Goal: Task Accomplishment & Management: Complete application form

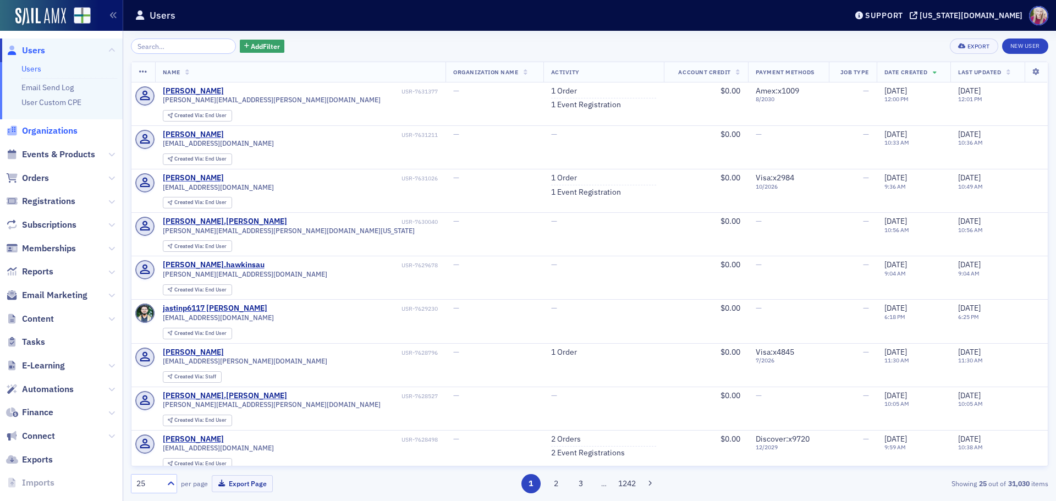
click at [38, 135] on span "Organizations" at bounding box center [50, 131] width 56 height 12
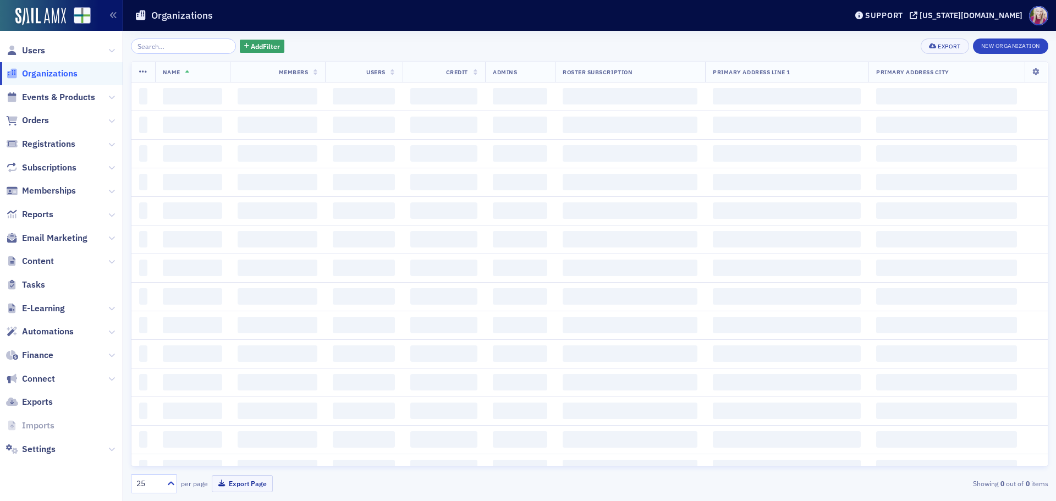
click at [173, 48] on input "search" at bounding box center [183, 45] width 105 height 15
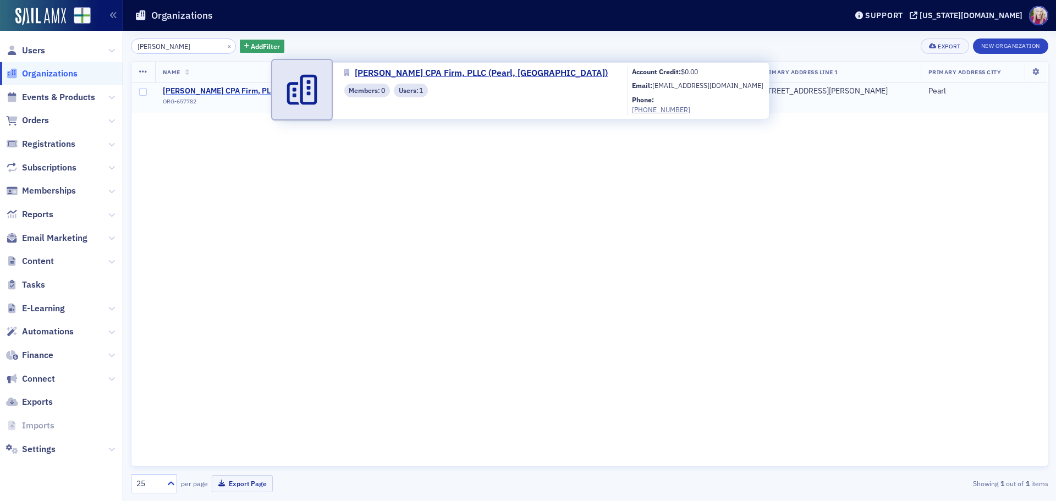
type input "[PERSON_NAME]"
click at [205, 88] on span "[PERSON_NAME] CPA Firm, PLLC (Pearl, [GEOGRAPHIC_DATA])" at bounding box center [275, 91] width 224 height 10
select select "US"
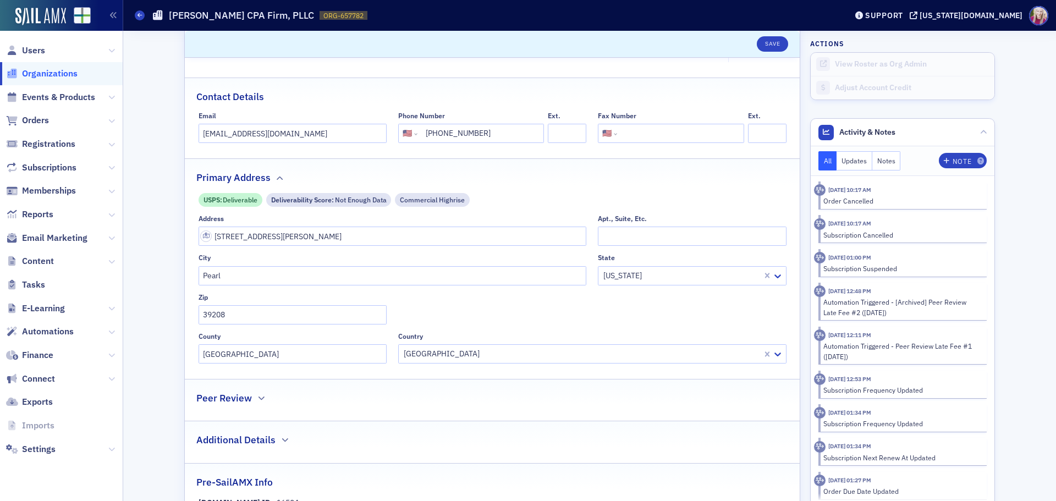
scroll to position [220, 0]
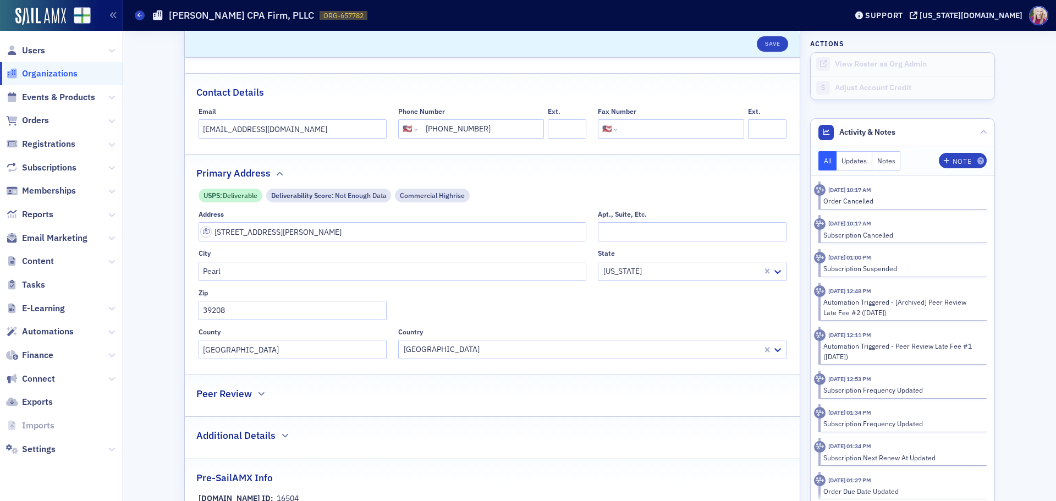
click at [240, 388] on h2 "Peer Review" at bounding box center [224, 393] width 56 height 14
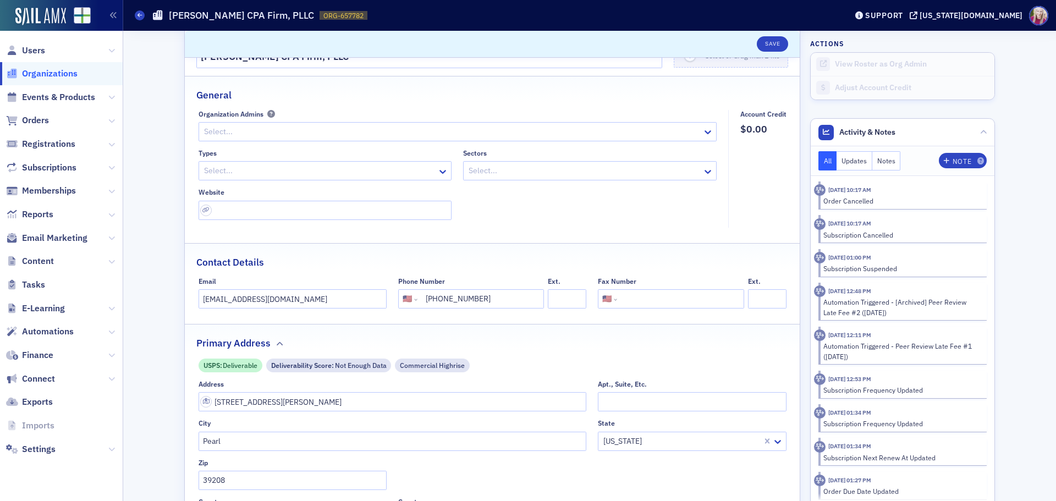
scroll to position [0, 0]
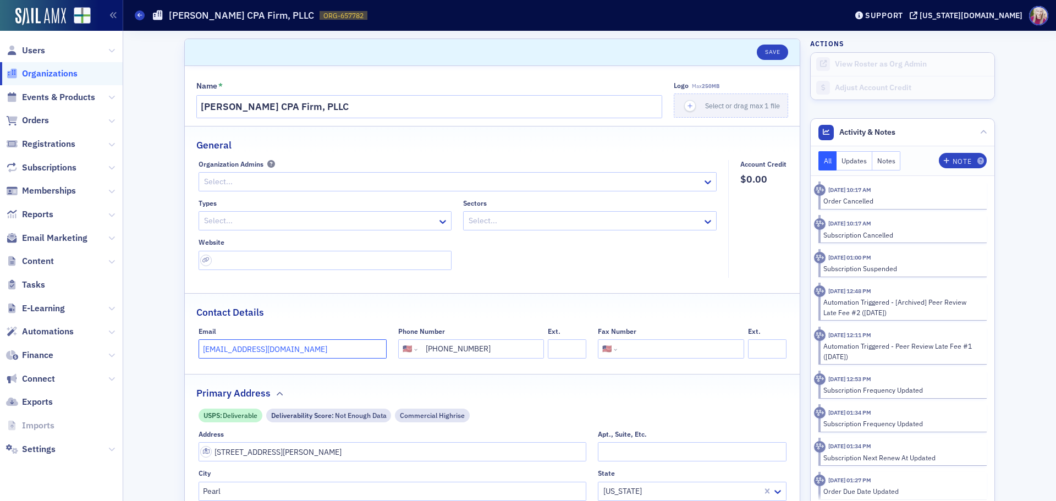
click at [263, 352] on input "[EMAIL_ADDRESS][DOMAIN_NAME]" at bounding box center [292, 348] width 188 height 19
paste input "[PERSON_NAME] <[EMAIL_ADDRESS][DOMAIN_NAME]>"
click at [244, 350] on input "[PERSON_NAME] <[EMAIL_ADDRESS][DOMAIN_NAME]" at bounding box center [292, 348] width 188 height 19
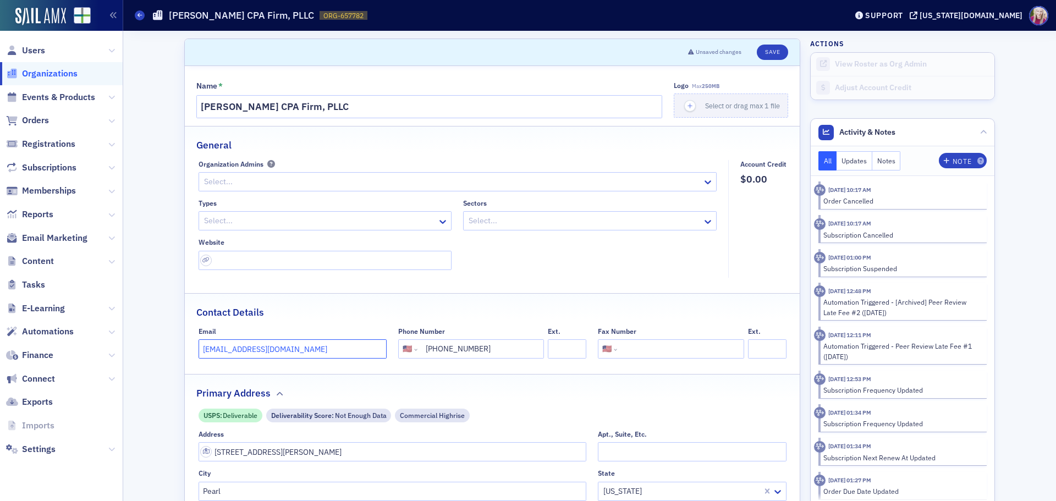
type input "[EMAIL_ADDRESS][DOMAIN_NAME]"
click at [498, 346] on input "[PHONE_NUMBER]" at bounding box center [479, 348] width 120 height 19
paste input "[PHONE_NUMBER]"
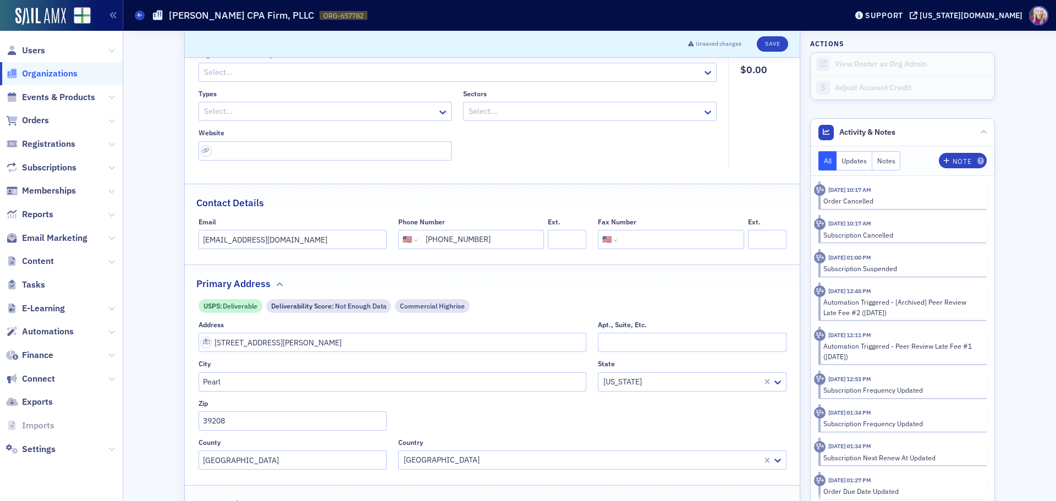
scroll to position [110, 0]
type input "[PHONE_NUMBER]"
click at [246, 341] on input "[STREET_ADDRESS][PERSON_NAME]" at bounding box center [392, 341] width 388 height 19
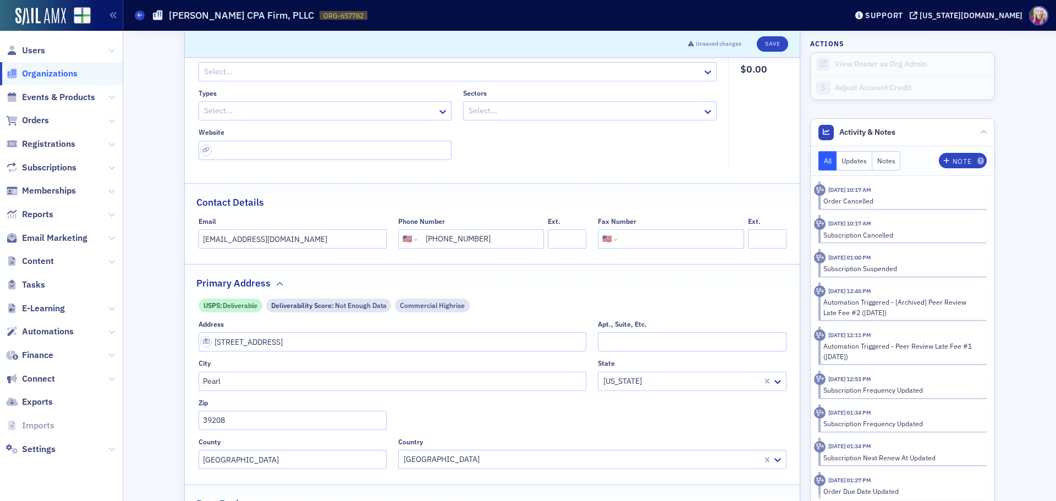
type input "[STREET_ADDRESS][PERSON_NAME]"
type input "39208-8101"
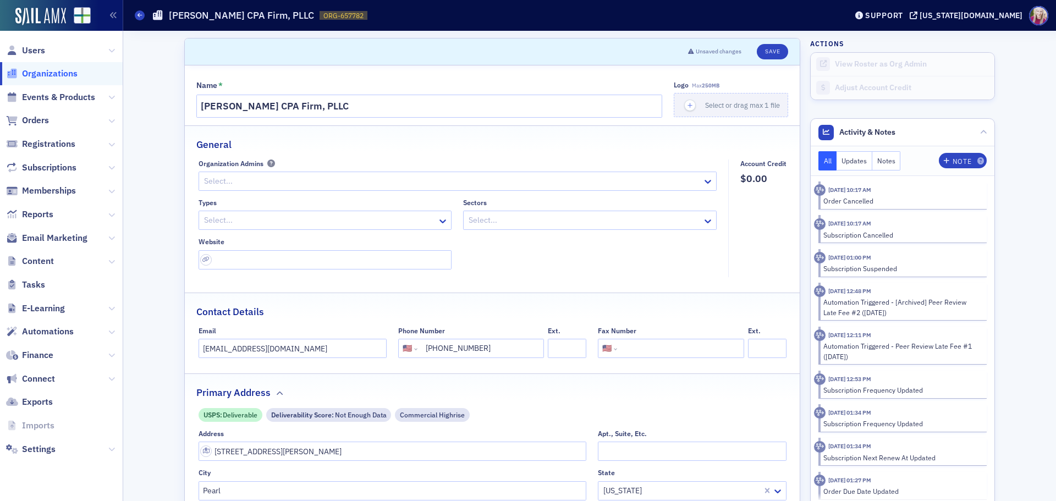
scroll to position [0, 0]
click at [772, 52] on button "Save" at bounding box center [771, 52] width 31 height 15
select select "US"
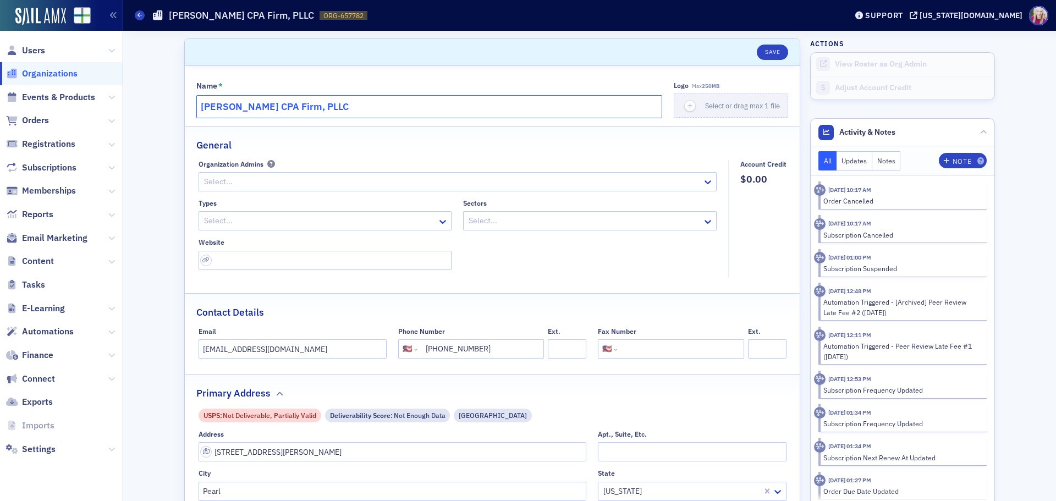
click at [313, 107] on input "[PERSON_NAME] CPA Firm, PLLC" at bounding box center [429, 106] width 466 height 23
paste input "Tart CPA PLLC"
type input "Tart CPA PLLC"
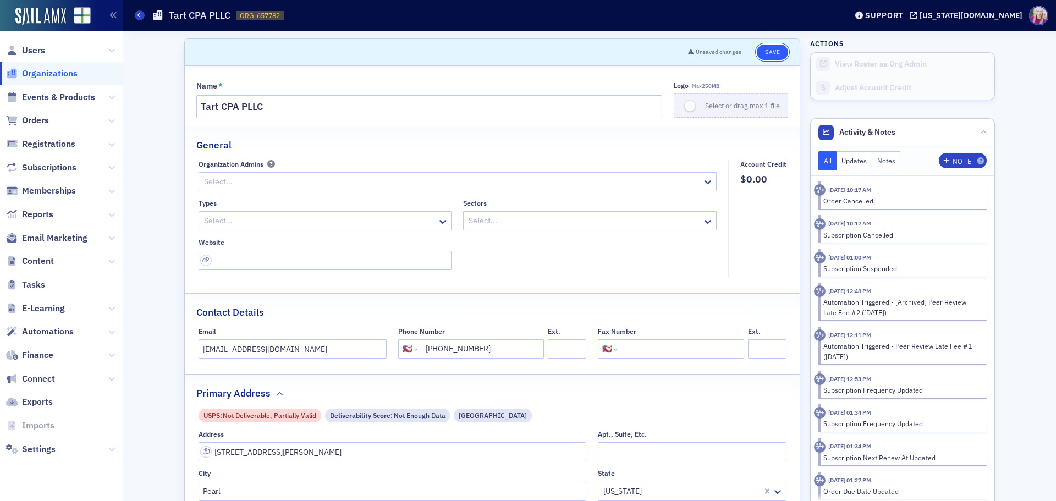
click at [767, 56] on button "Save" at bounding box center [771, 52] width 31 height 15
select select "US"
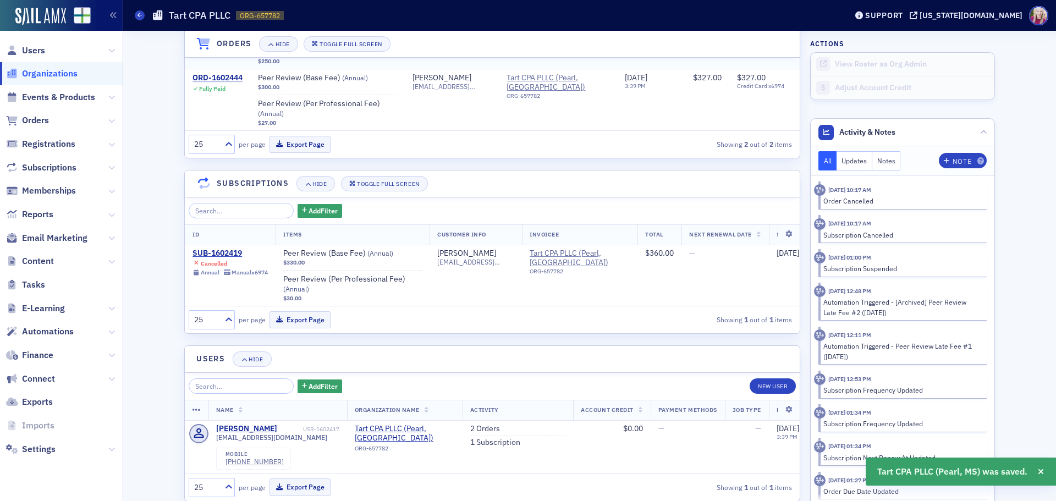
scroll to position [951, 0]
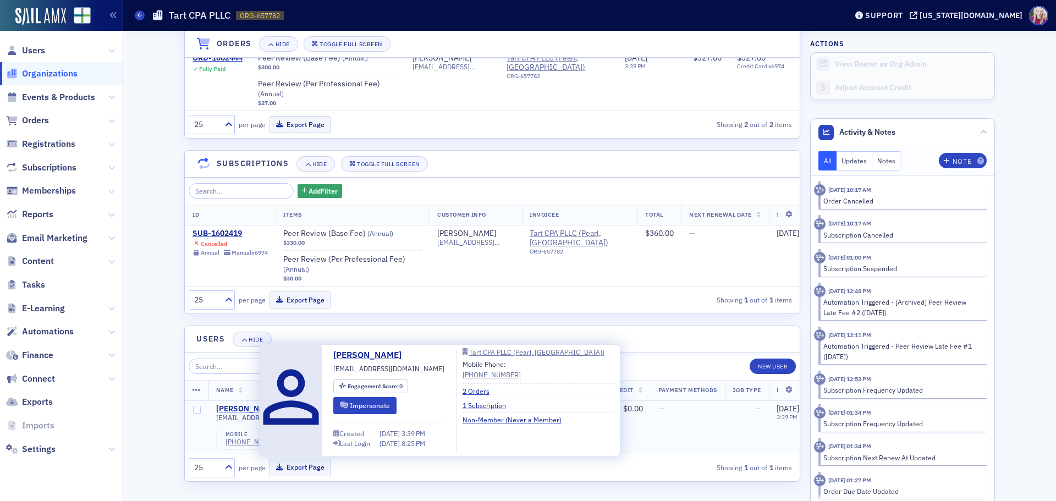
click at [246, 404] on div "[PERSON_NAME]" at bounding box center [246, 409] width 61 height 10
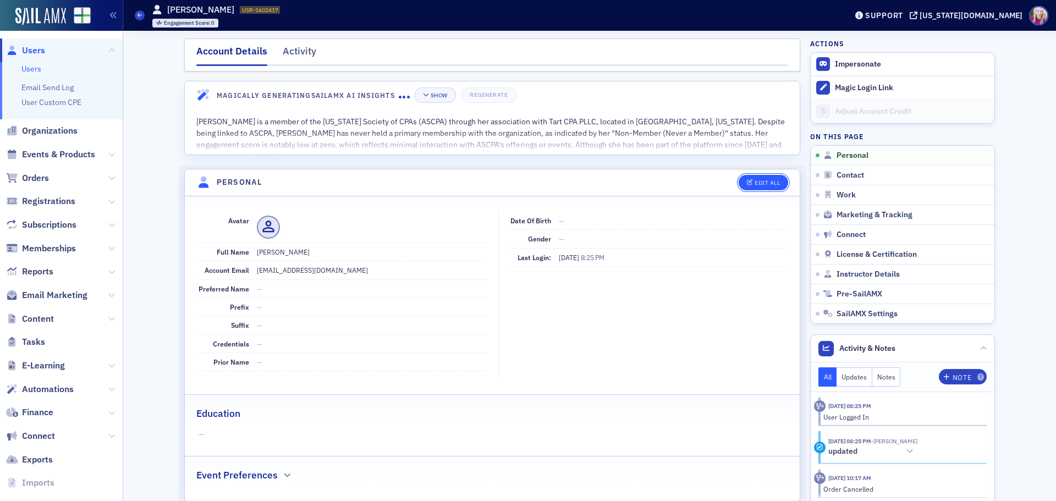
click at [752, 177] on button "Edit All" at bounding box center [762, 182] width 49 height 15
select select "US"
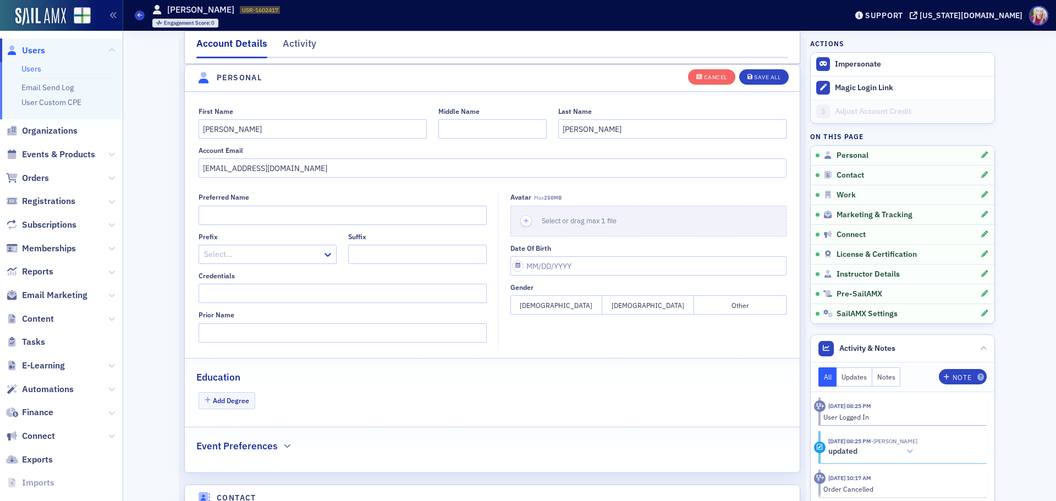
scroll to position [128, 0]
click at [301, 165] on input "[EMAIL_ADDRESS][DOMAIN_NAME]" at bounding box center [492, 167] width 588 height 19
paste input "[EMAIL_ADDRESS][DOMAIN_NAME]"
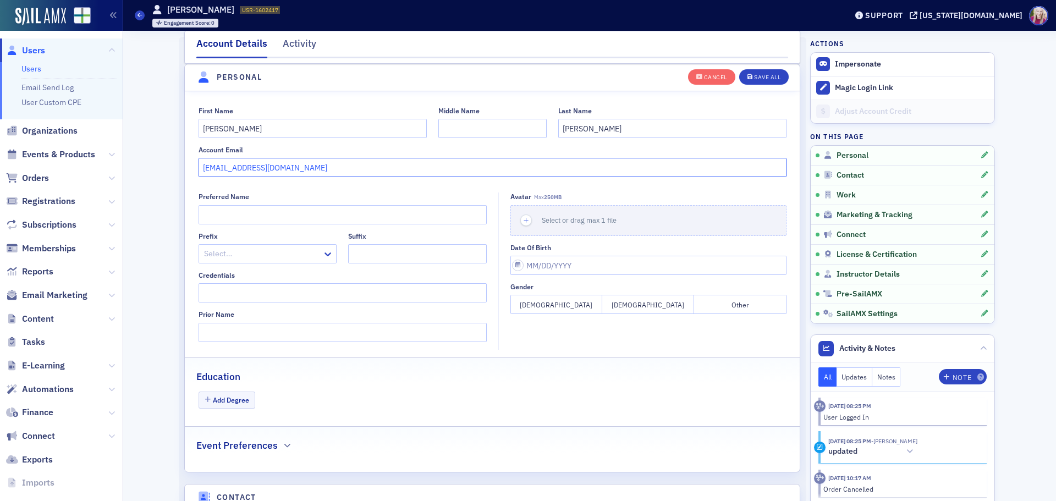
type input "[EMAIL_ADDRESS][DOMAIN_NAME]"
click at [594, 132] on input "[PERSON_NAME]" at bounding box center [672, 128] width 228 height 19
type input "H"
type input "Tart"
click at [755, 80] on div "Save All" at bounding box center [767, 77] width 26 height 6
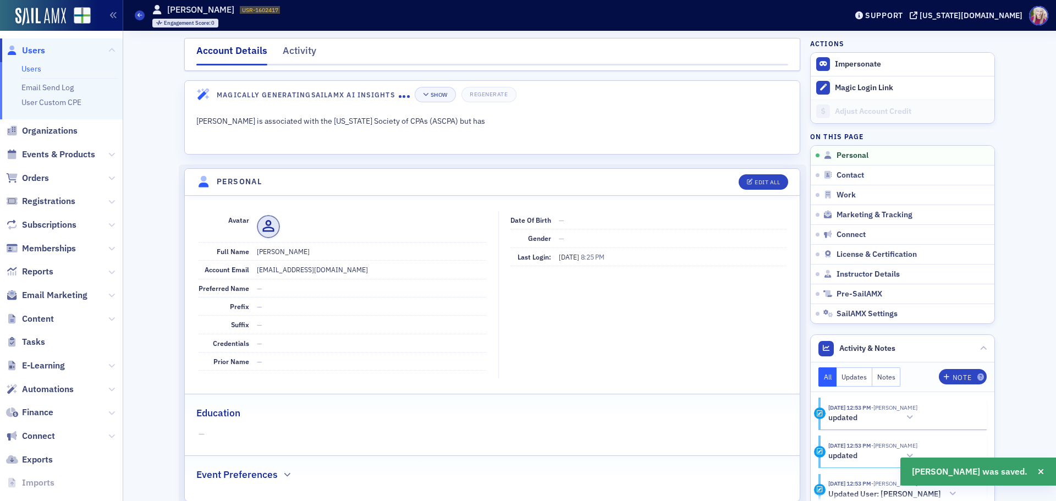
scroll to position [0, 0]
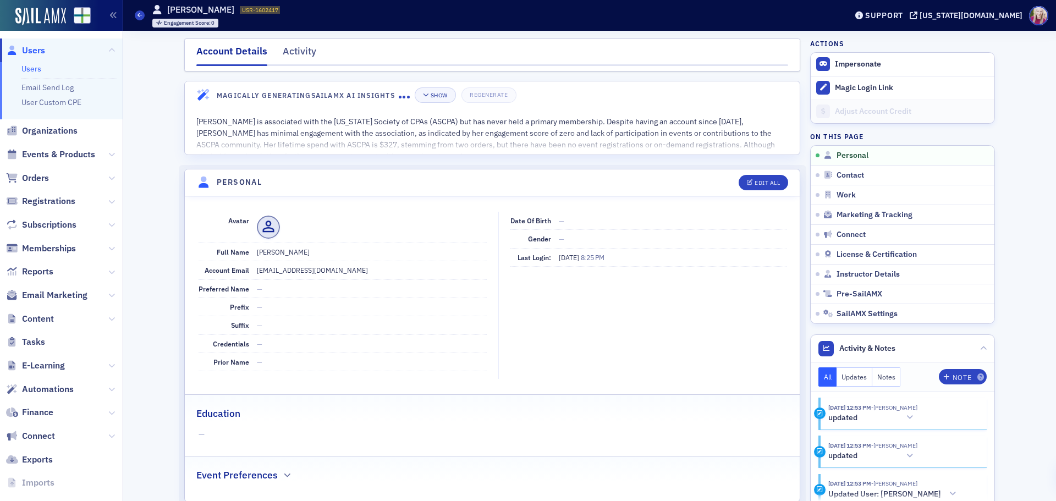
select select "US"
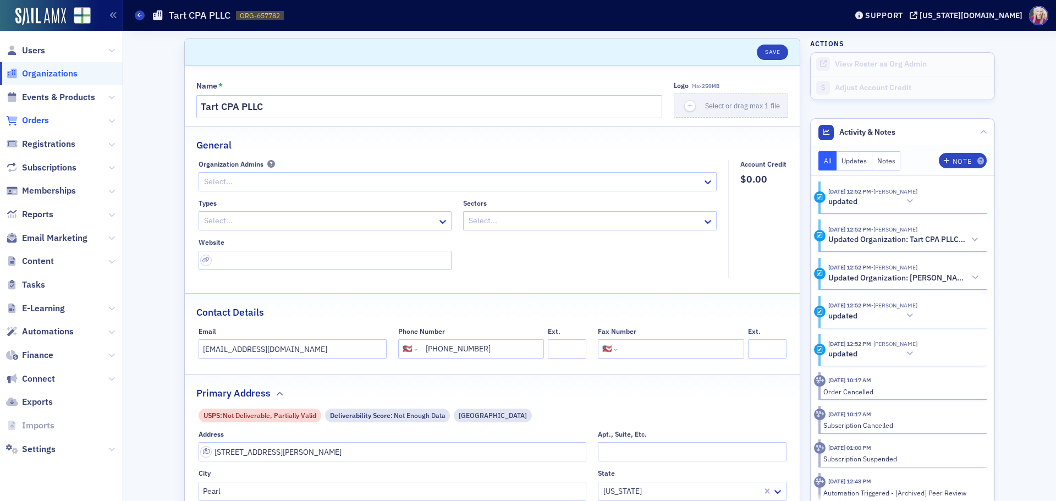
click at [37, 122] on span "Orders" at bounding box center [35, 120] width 27 height 12
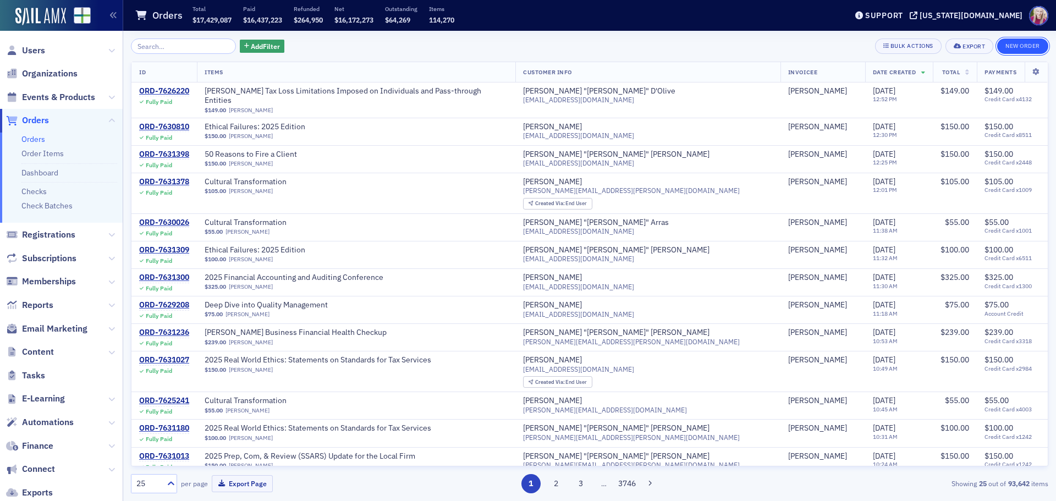
click at [1023, 46] on button "New Order" at bounding box center [1022, 45] width 51 height 15
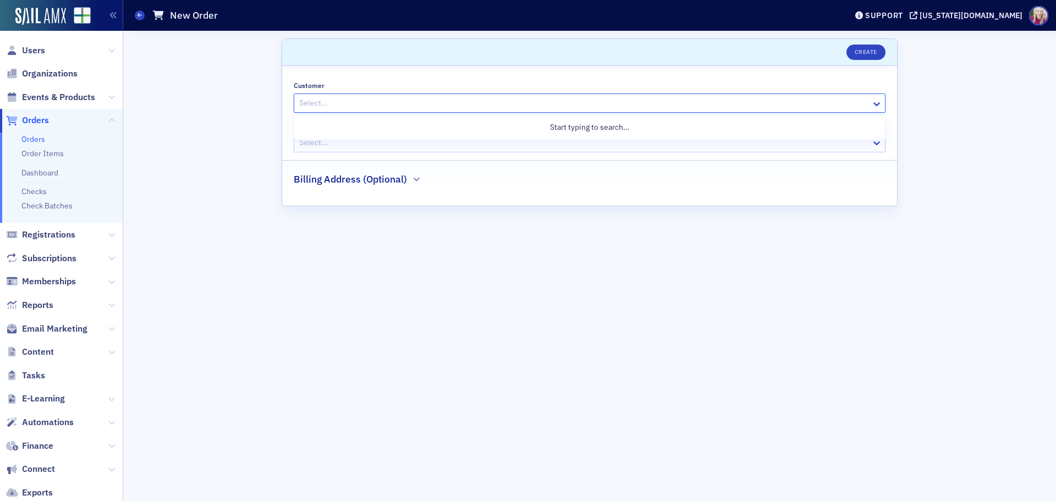
click at [372, 99] on div at bounding box center [584, 103] width 572 height 14
type input "tart"
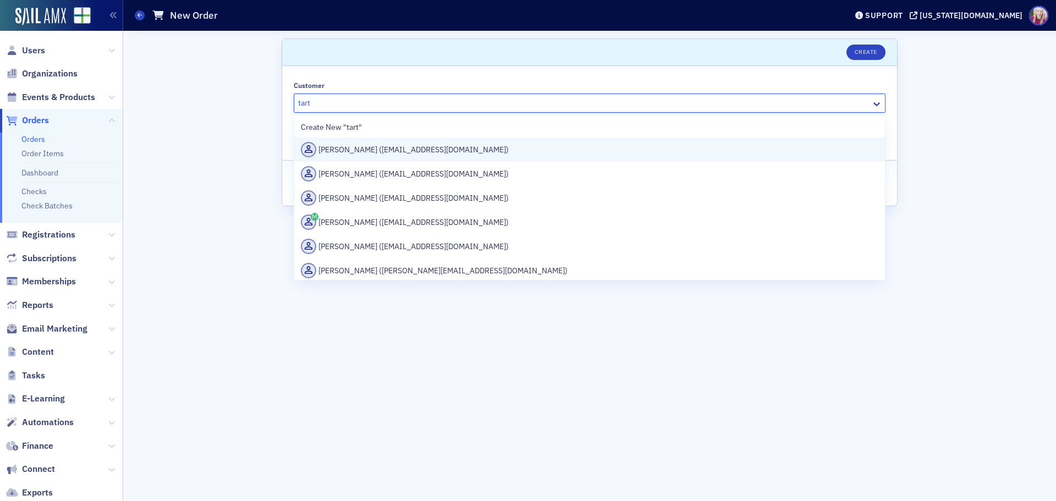
click at [375, 150] on div "[PERSON_NAME] ([EMAIL_ADDRESS][DOMAIN_NAME])" at bounding box center [589, 149] width 577 height 15
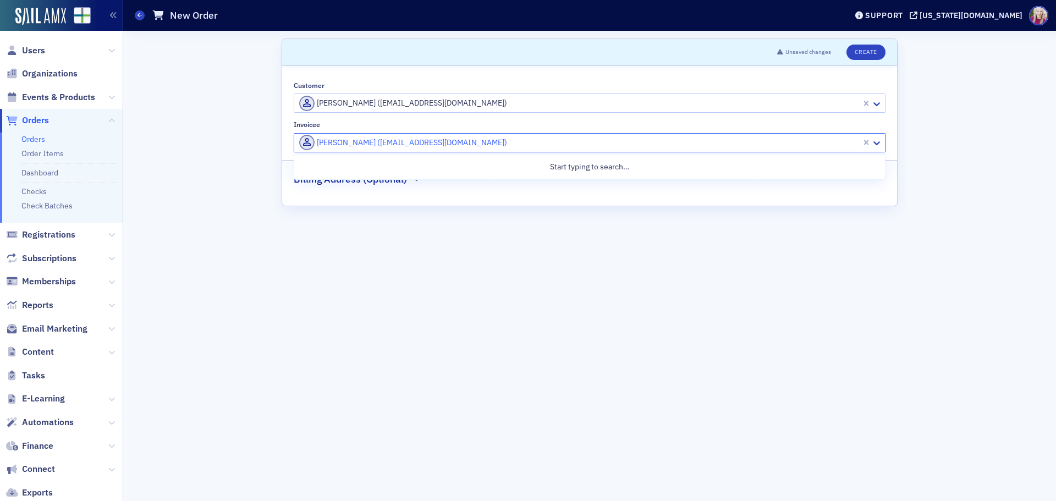
click at [342, 143] on div at bounding box center [579, 143] width 562 height 14
type input "tart"
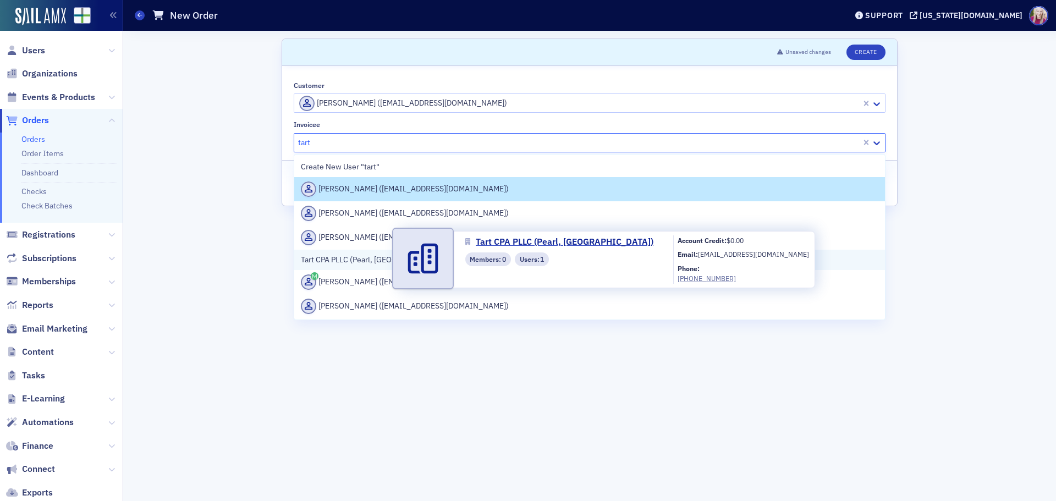
click at [382, 256] on span "Tart CPA PLLC (Pearl, [GEOGRAPHIC_DATA])" at bounding box center [377, 260] width 152 height 12
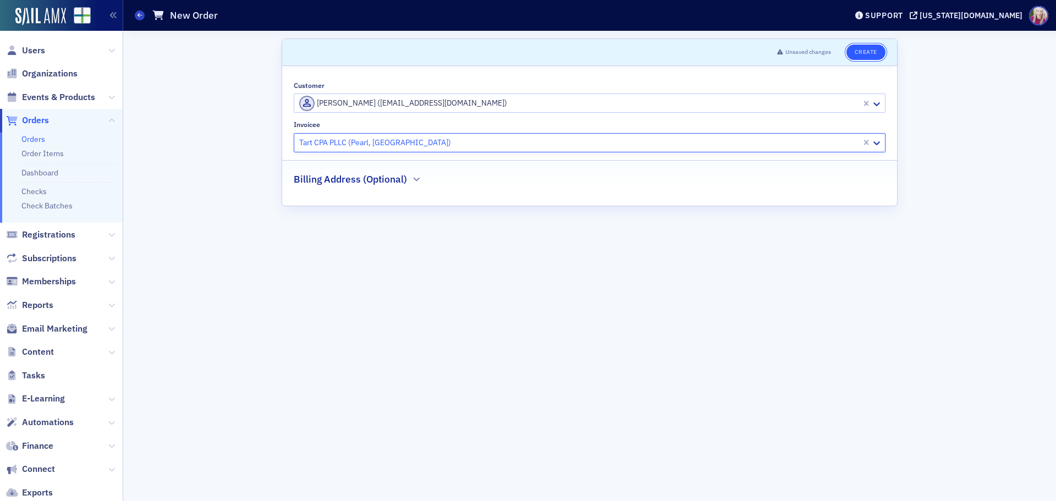
click at [869, 51] on button "Create" at bounding box center [865, 52] width 39 height 15
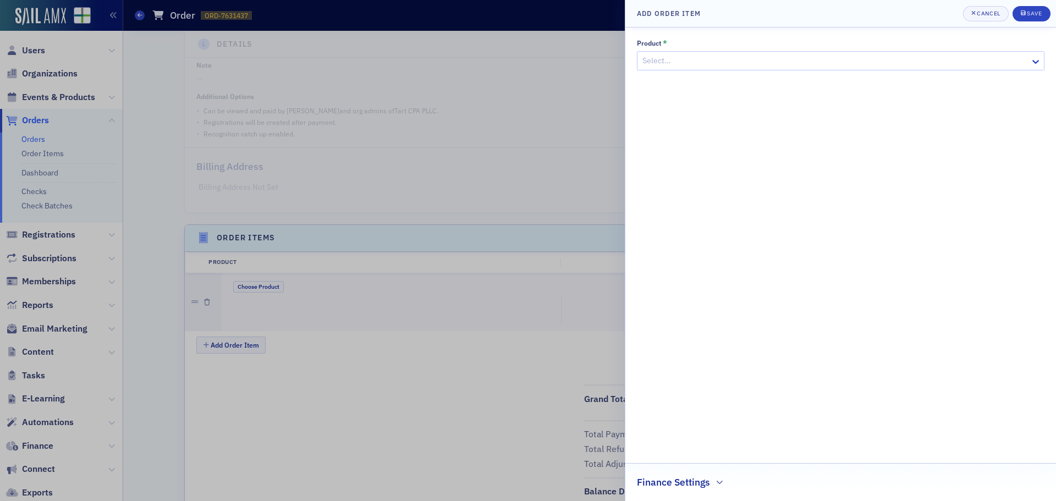
scroll to position [256, 0]
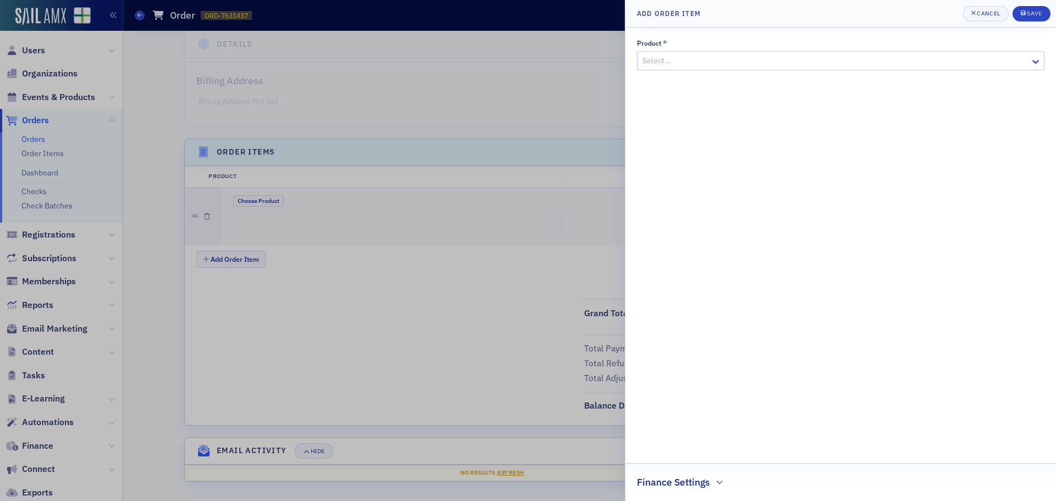
click at [769, 63] on div at bounding box center [835, 61] width 388 height 14
type input "enroll"
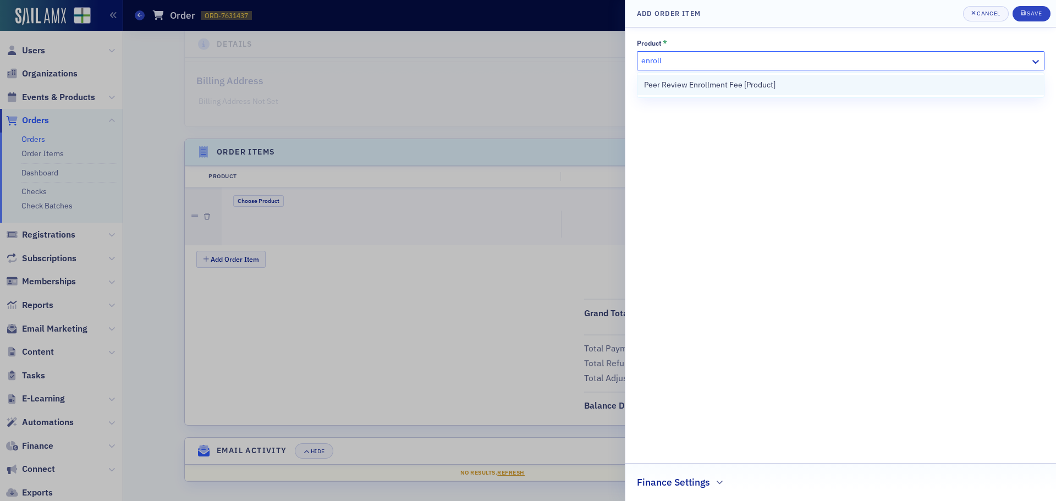
click at [698, 86] on span "Peer Review Enrollment Fee [Product]" at bounding box center [709, 85] width 131 height 12
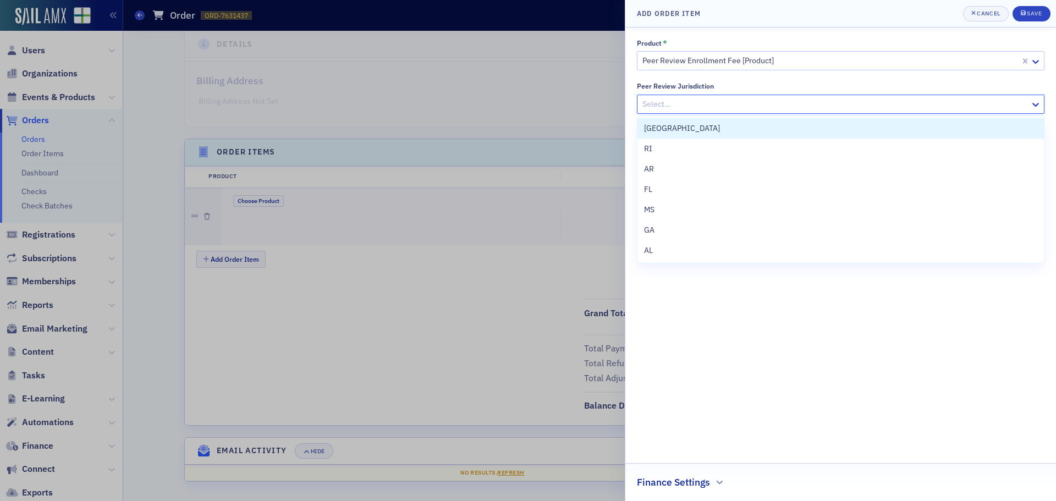
click at [725, 98] on div at bounding box center [835, 104] width 388 height 14
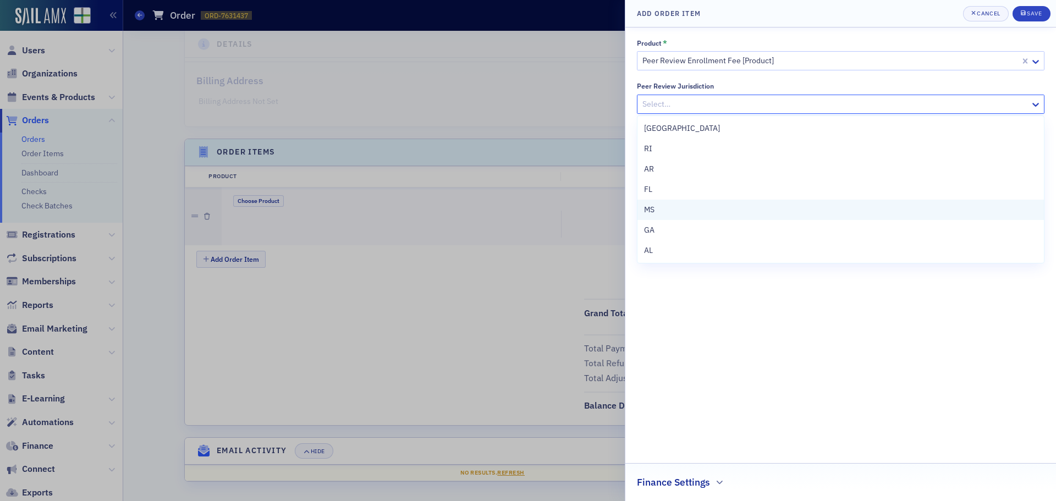
click at [665, 206] on div "MS" at bounding box center [840, 210] width 393 height 12
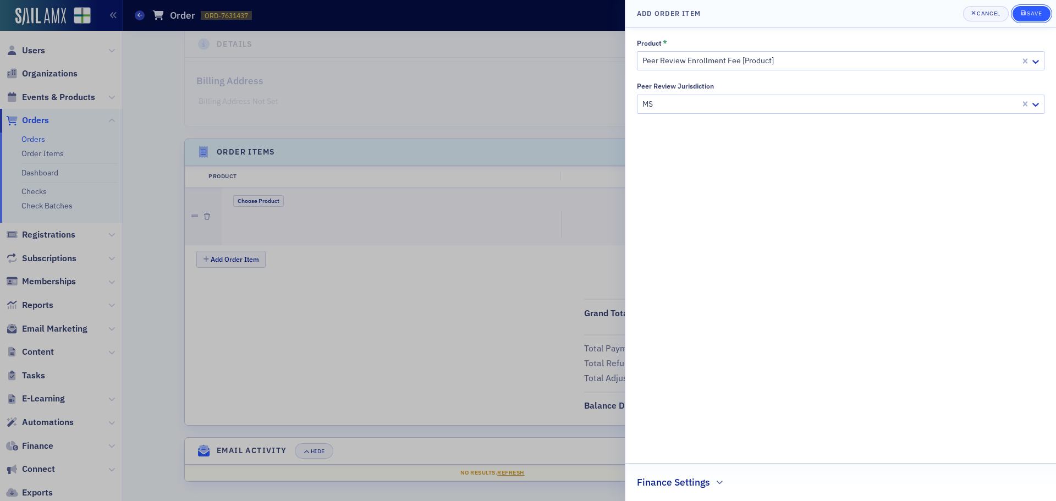
click at [1031, 16] on div "Save" at bounding box center [1033, 13] width 15 height 6
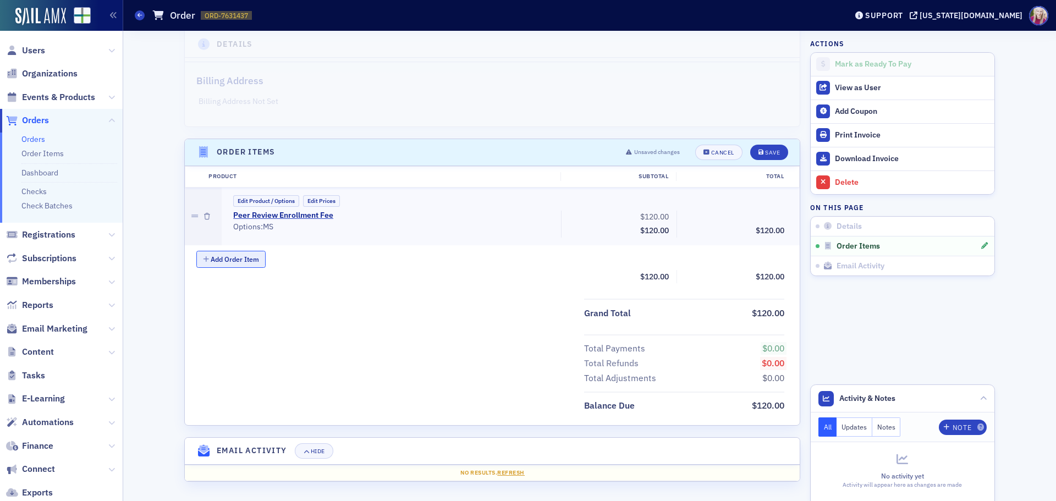
click at [212, 260] on button "Add Order Item" at bounding box center [230, 259] width 69 height 17
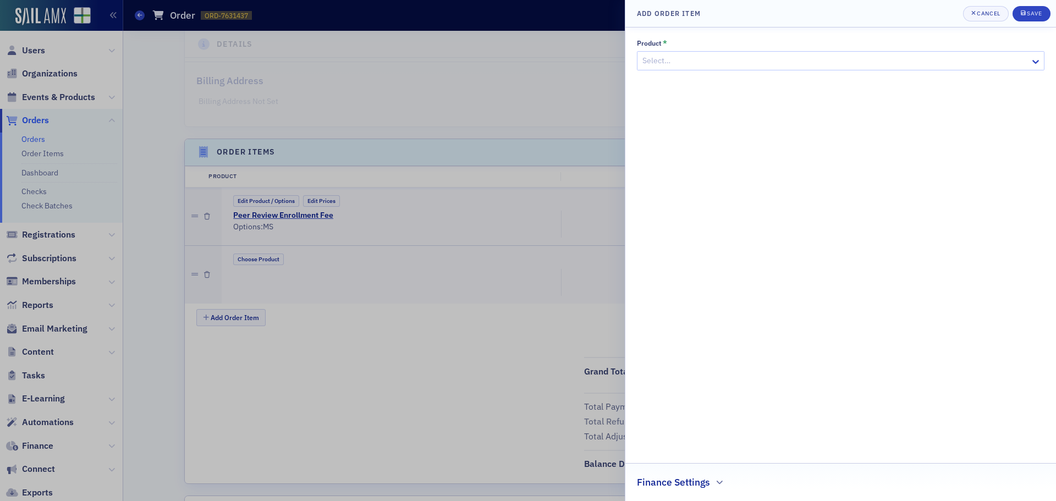
click at [733, 59] on div at bounding box center [835, 61] width 388 height 14
type input "peer review"
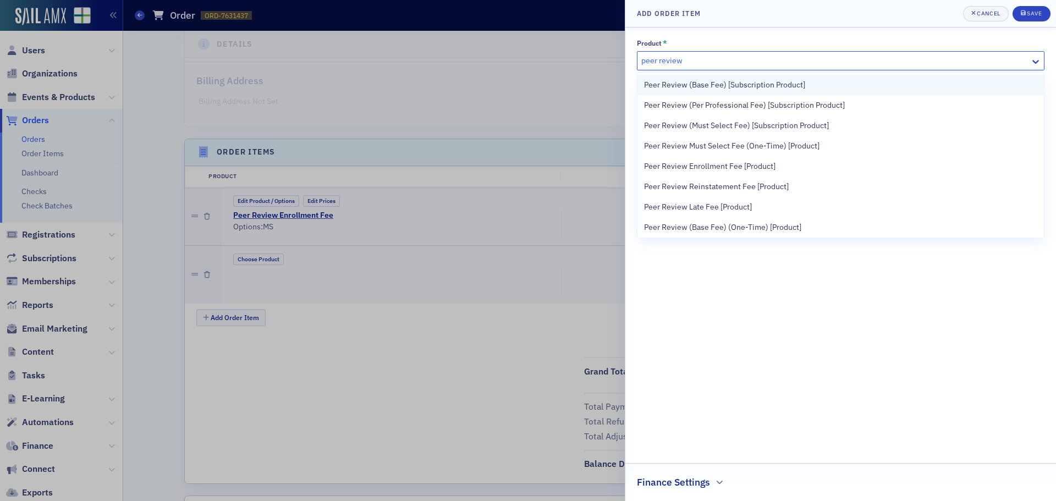
click at [761, 84] on span "Peer Review (Base Fee) [Subscription Product]" at bounding box center [724, 85] width 161 height 12
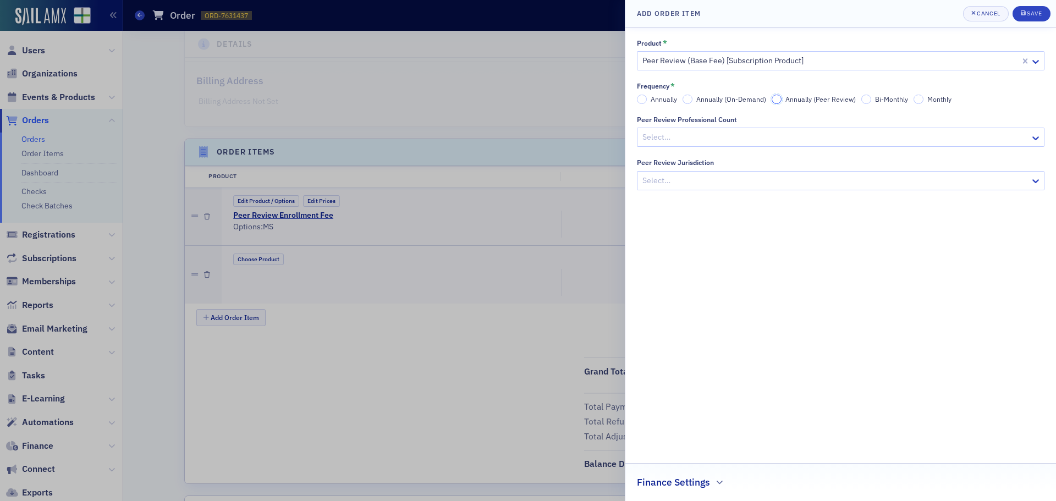
click at [777, 100] on input "Annually (Peer Review)" at bounding box center [776, 100] width 10 height 10
click at [747, 140] on div at bounding box center [835, 137] width 388 height 14
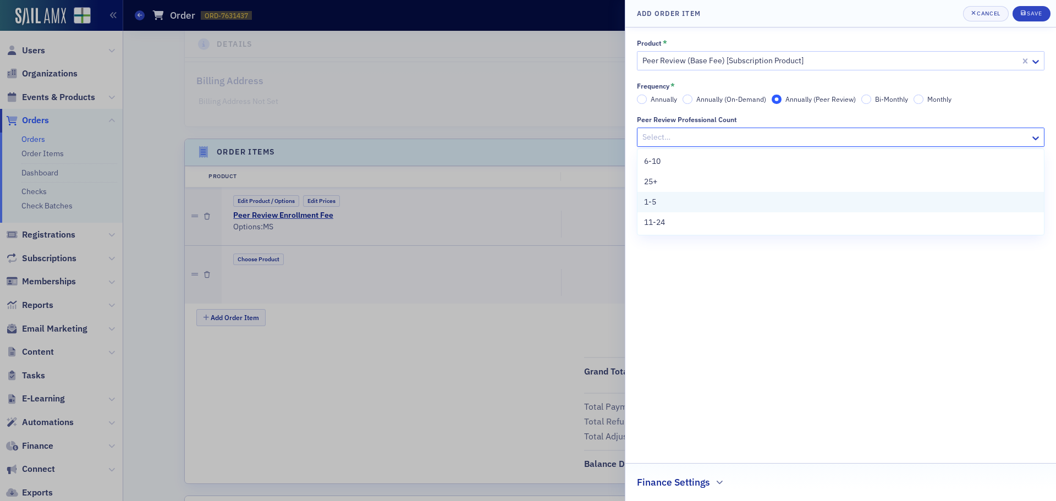
click at [649, 197] on span "1-5" at bounding box center [650, 202] width 12 height 12
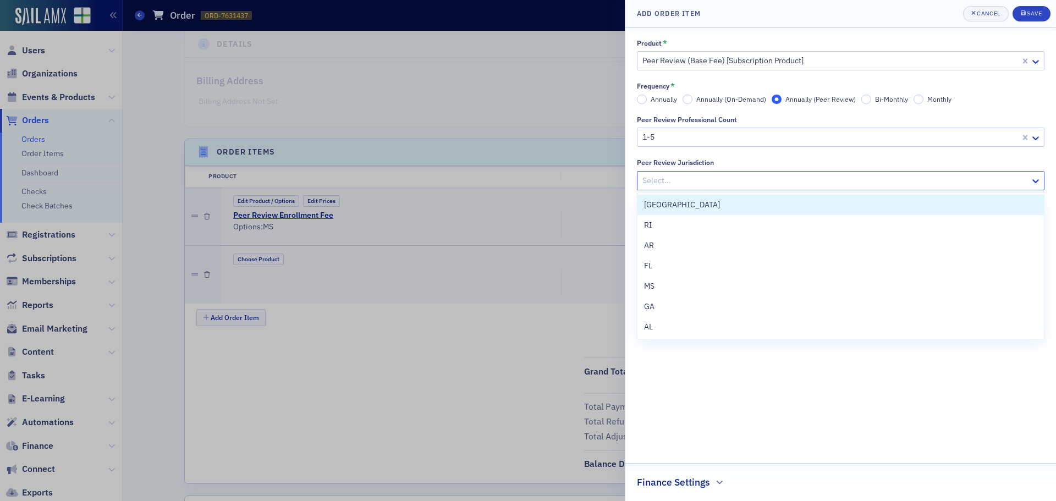
click at [693, 182] on div at bounding box center [835, 181] width 388 height 14
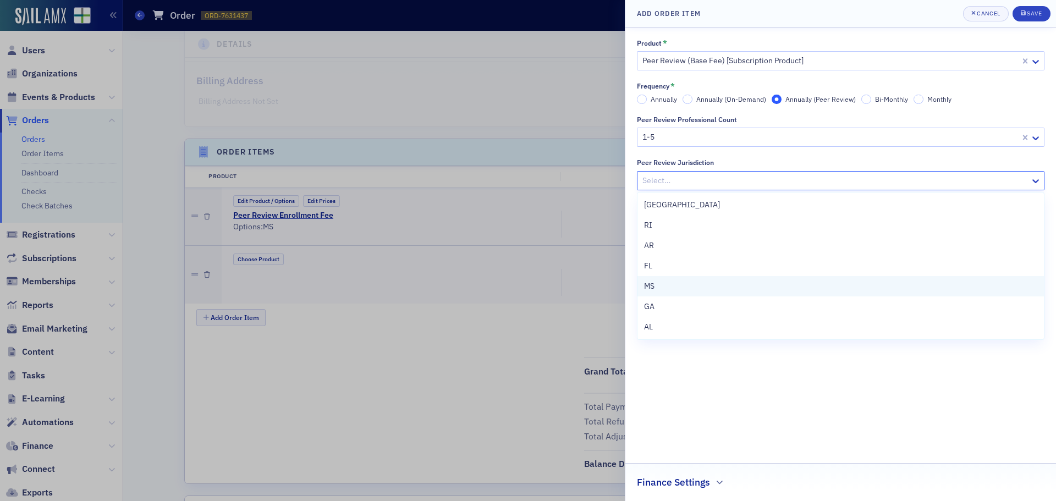
click at [670, 284] on div "MS" at bounding box center [840, 286] width 393 height 12
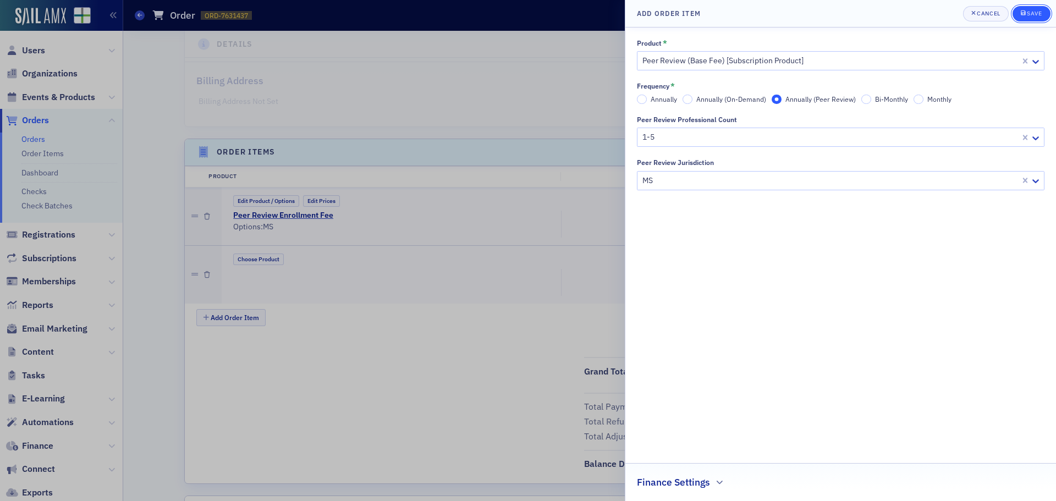
click at [1039, 10] on div "Save" at bounding box center [1033, 13] width 15 height 6
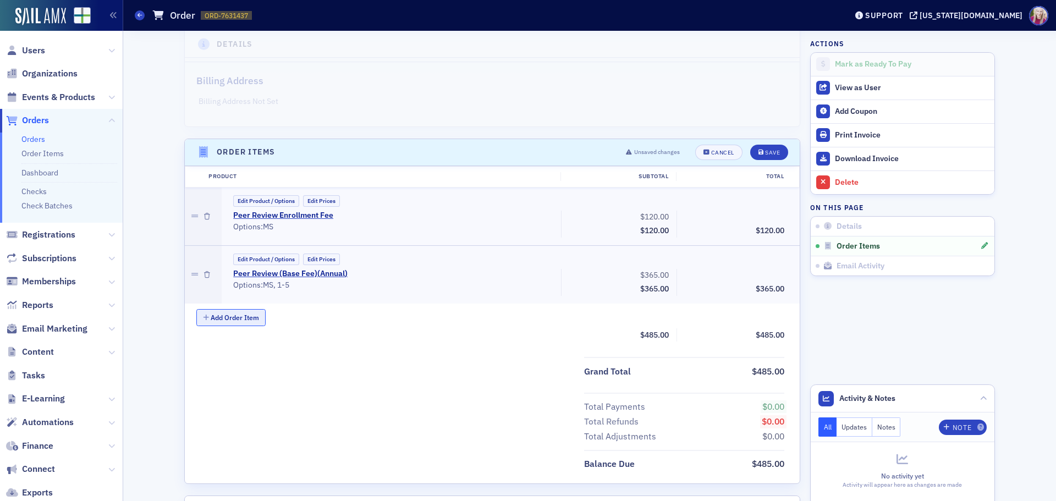
click at [205, 320] on button "Add Order Item" at bounding box center [230, 317] width 69 height 17
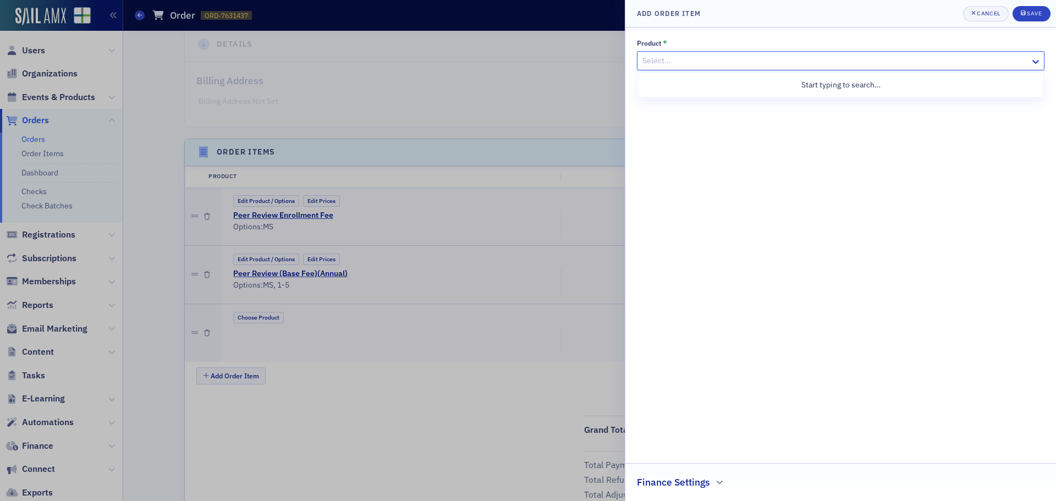
click at [759, 59] on div at bounding box center [835, 61] width 388 height 14
type input "peer review"
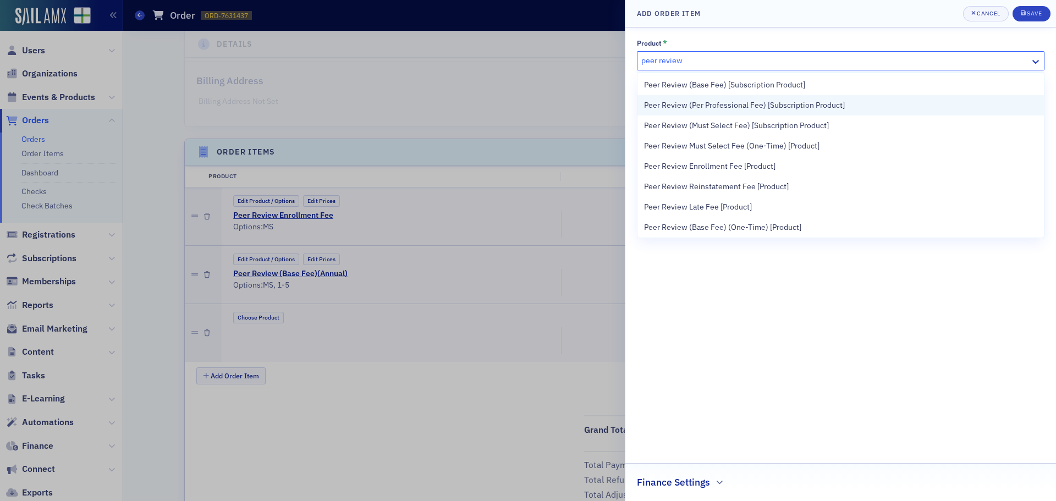
click at [670, 104] on span "Peer Review (Per Professional Fee) [Subscription Product]" at bounding box center [744, 106] width 201 height 12
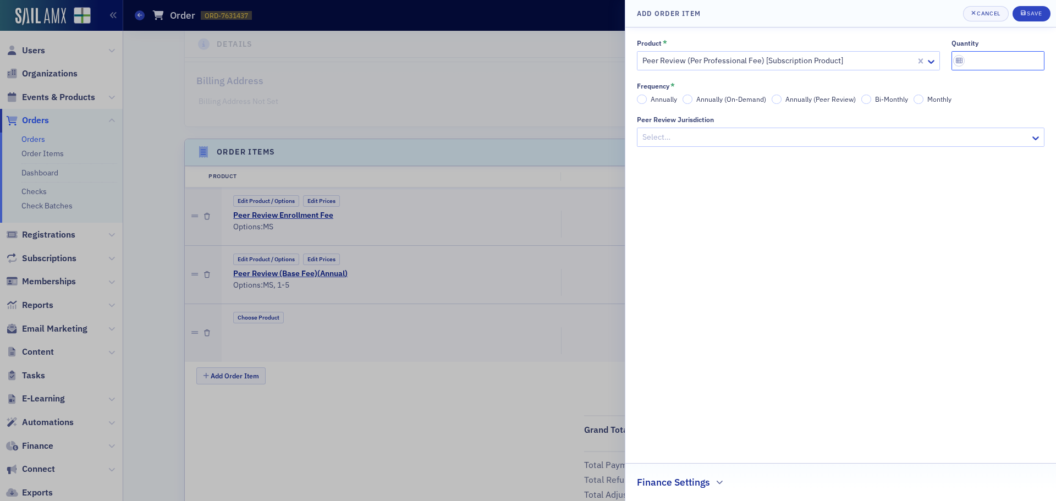
click at [998, 60] on input "quantity" at bounding box center [997, 60] width 93 height 19
type input "1"
click at [775, 102] on input "Annually (Peer Review)" at bounding box center [776, 100] width 10 height 10
click at [771, 141] on div at bounding box center [835, 137] width 388 height 14
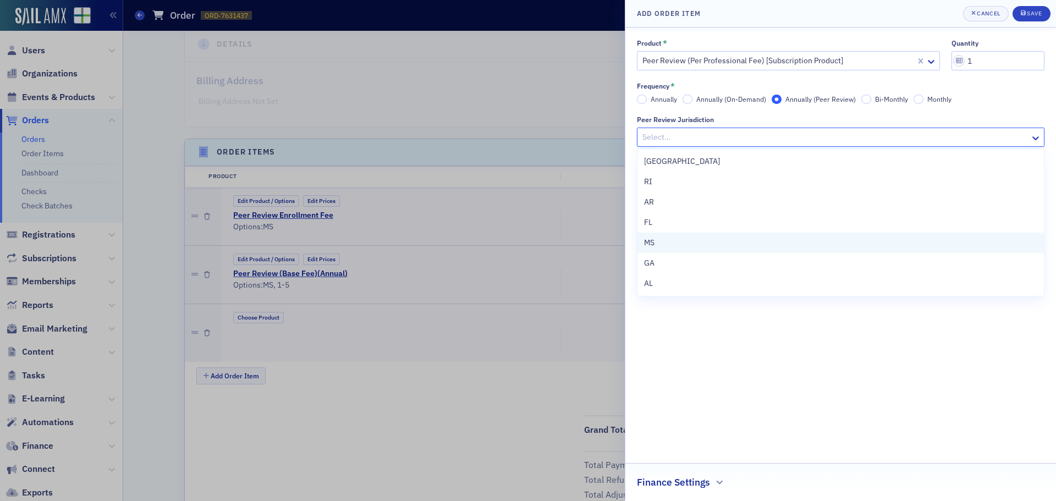
click at [651, 239] on span "MS" at bounding box center [649, 243] width 10 height 12
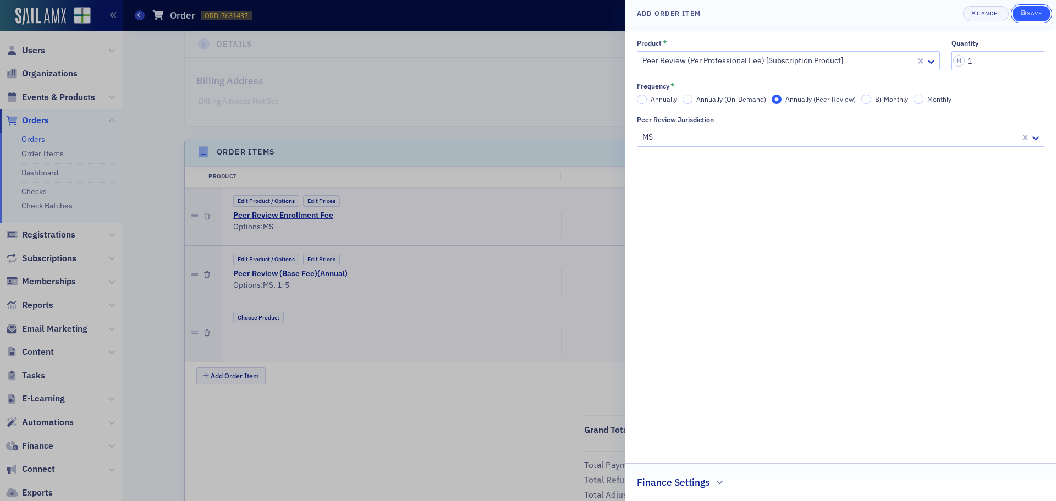
click at [1030, 13] on div "Save" at bounding box center [1033, 13] width 15 height 6
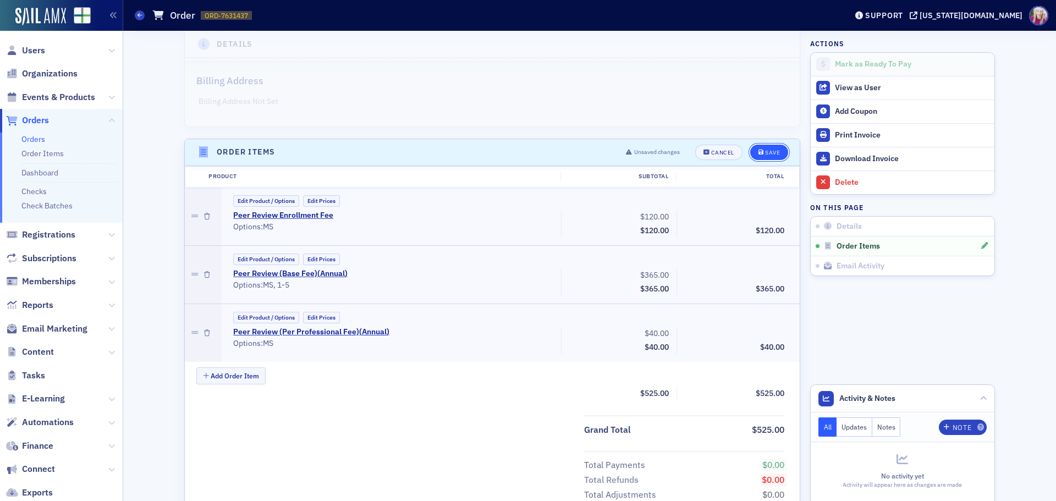
click at [765, 156] on div "Save" at bounding box center [772, 153] width 15 height 6
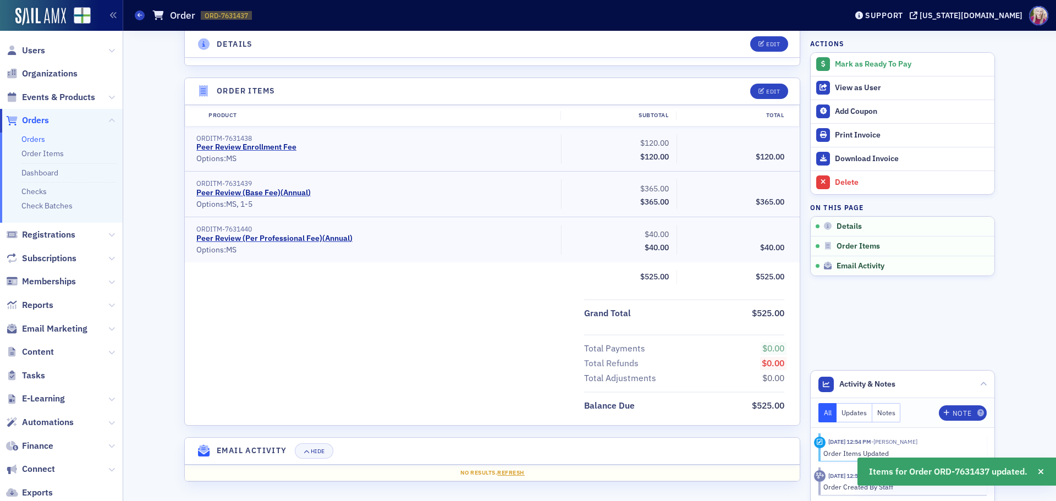
click at [468, 344] on div "Total Payments $0.00 Total Refunds $0.00 Total Adjustments $0.00" at bounding box center [492, 360] width 615 height 52
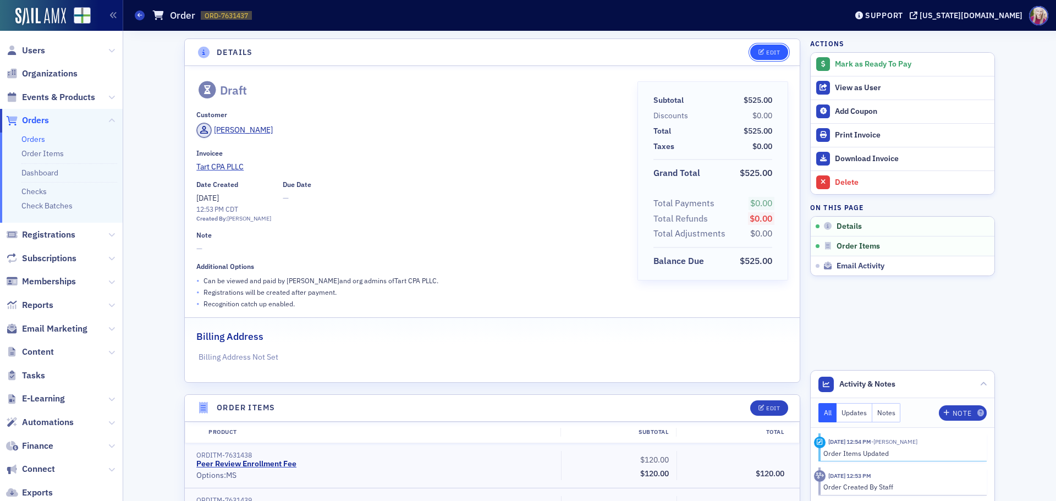
click at [760, 50] on span "Edit" at bounding box center [768, 52] width 21 height 6
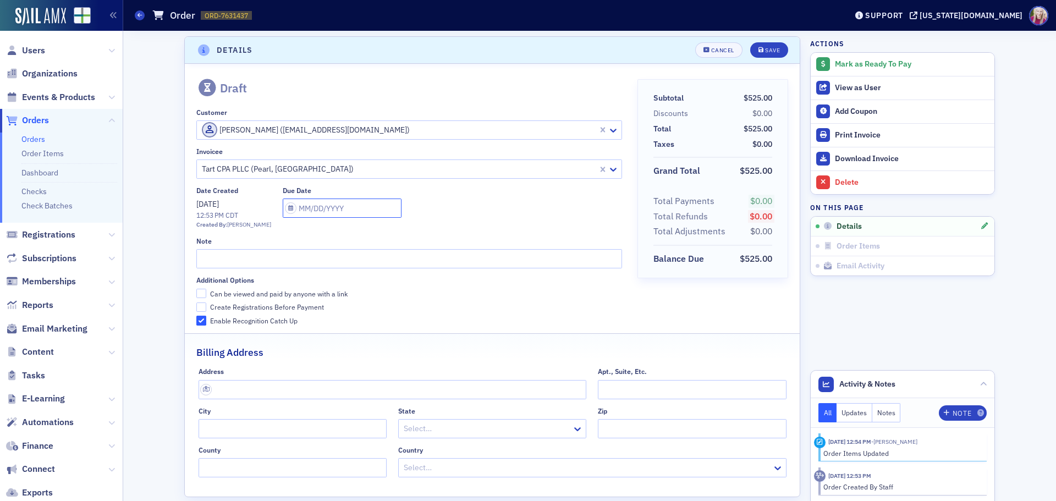
click at [302, 211] on input "text" at bounding box center [342, 207] width 119 height 19
select select "8"
select select "2025"
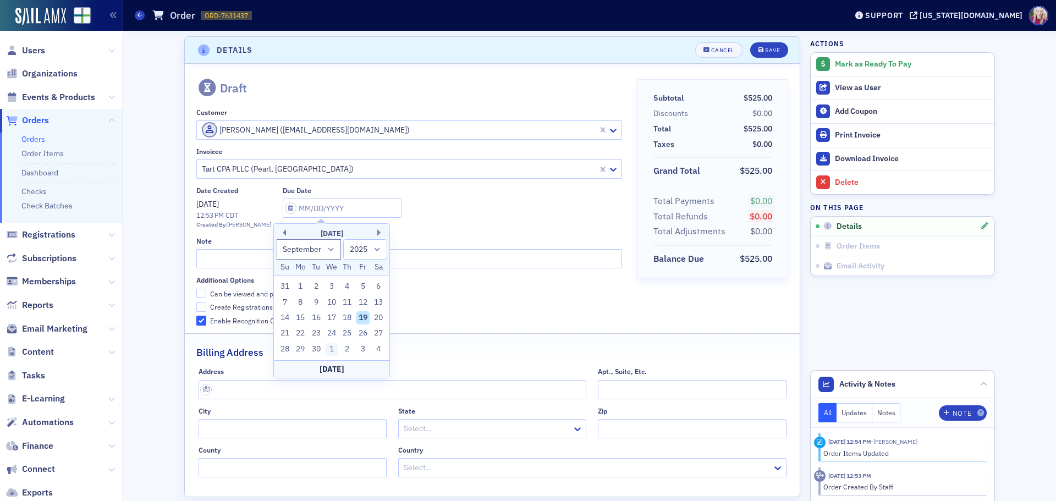
click at [333, 349] on div "1" at bounding box center [331, 348] width 13 height 13
type input "[DATE]"
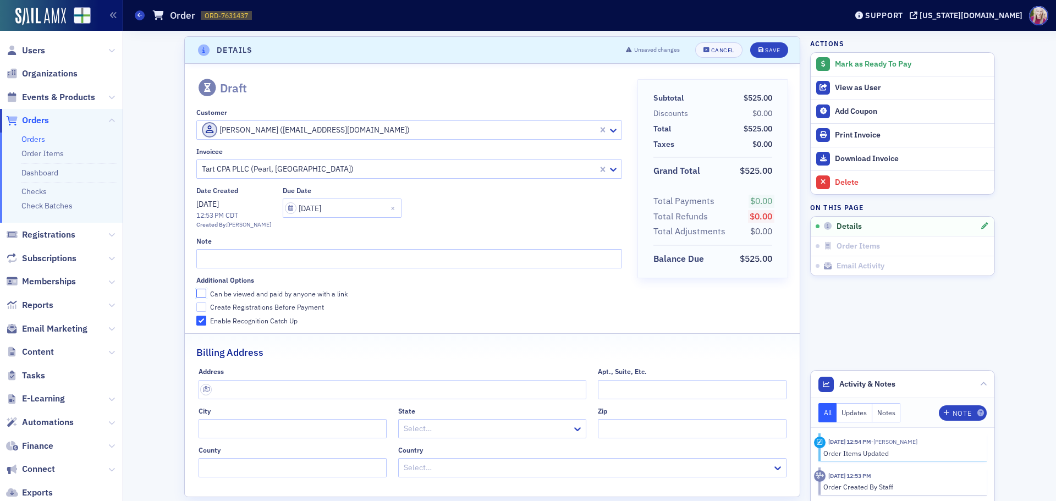
click at [196, 294] on input "Can be viewed and paid by anyone with a link" at bounding box center [201, 294] width 10 height 10
checkbox input "true"
click at [220, 257] on input "text" at bounding box center [408, 258] width 425 height 19
click at [358, 258] on input "text" at bounding box center [408, 258] width 425 height 19
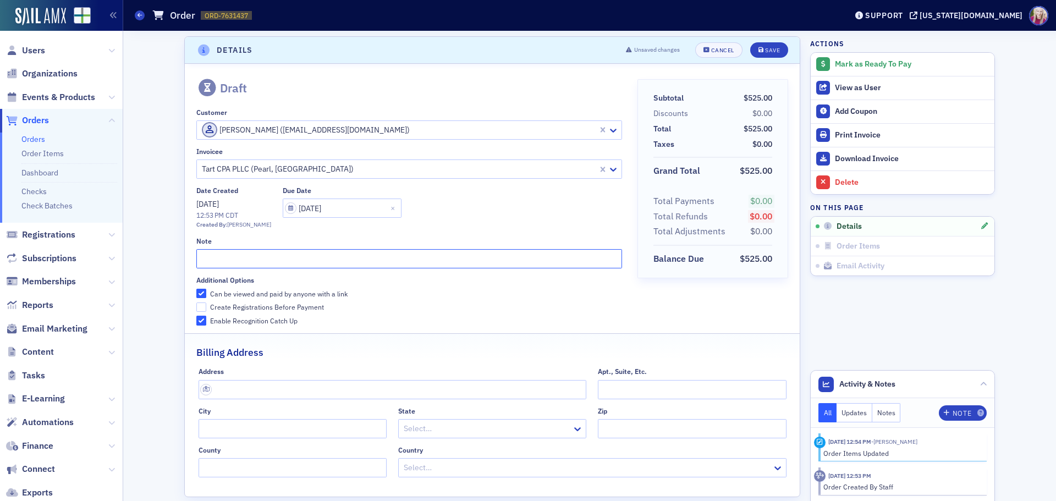
click at [358, 258] on input "text" at bounding box center [408, 258] width 425 height 19
drag, startPoint x: 296, startPoint y: 259, endPoint x: 276, endPoint y: 257, distance: 20.5
click at [276, 257] on input "Enrollment and 2025 Annual Peer Review" at bounding box center [408, 258] width 425 height 19
click at [322, 262] on input "Enrollment and 2025 Peer Review" at bounding box center [408, 258] width 425 height 19
type input "Enrollment and 2025 Peer Review Dues"
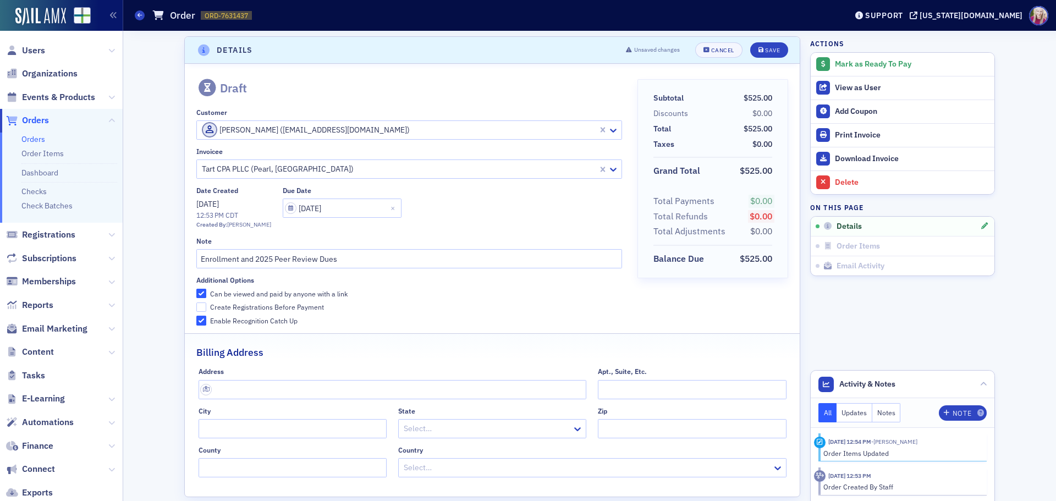
click at [386, 294] on label "Can be viewed and paid by anyone with a link" at bounding box center [408, 294] width 425 height 10
click at [206, 294] on input "Can be viewed and paid by anyone with a link" at bounding box center [201, 294] width 10 height 10
checkbox input "false"
click at [767, 48] on div "Save" at bounding box center [772, 50] width 15 height 6
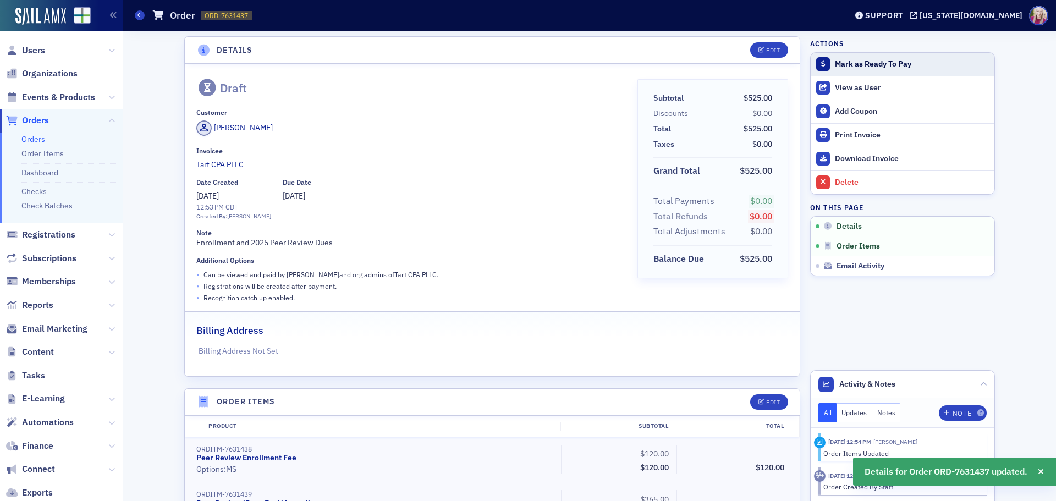
click at [855, 62] on div "Mark as Ready To Pay" at bounding box center [912, 64] width 154 height 10
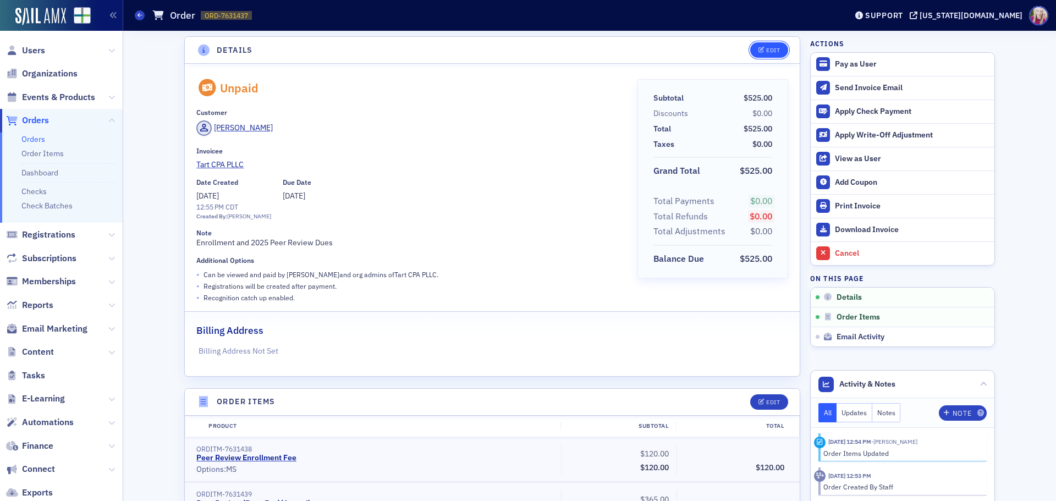
click at [770, 47] on div "Edit" at bounding box center [773, 50] width 14 height 6
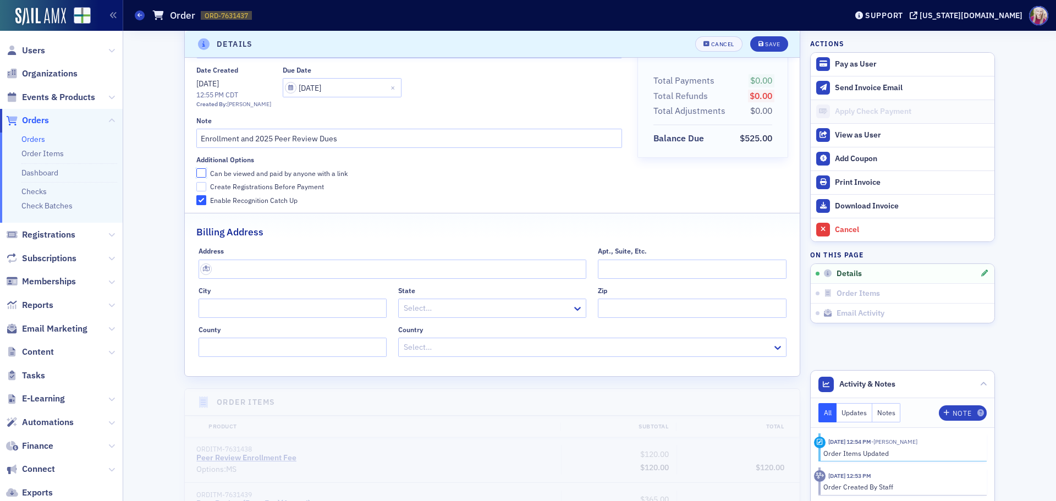
click at [197, 172] on input "Can be viewed and paid by anyone with a link" at bounding box center [201, 173] width 10 height 10
checkbox input "true"
click at [765, 45] on div "Save" at bounding box center [772, 44] width 15 height 6
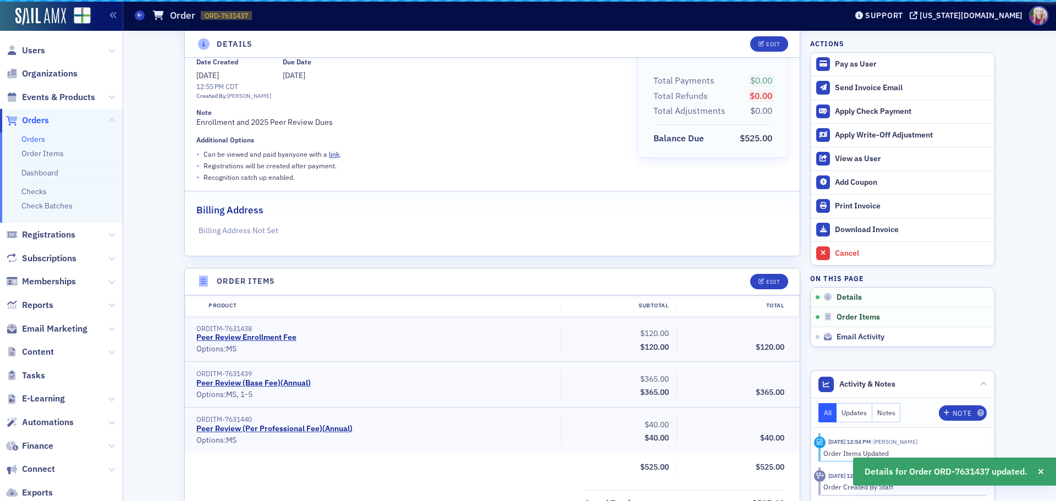
scroll to position [2, 0]
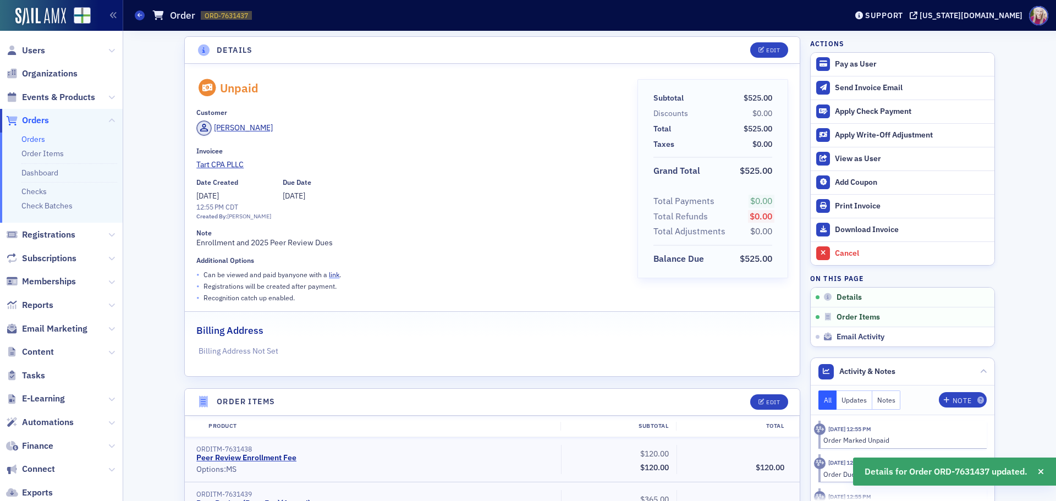
click at [329, 274] on link "link" at bounding box center [334, 274] width 10 height 9
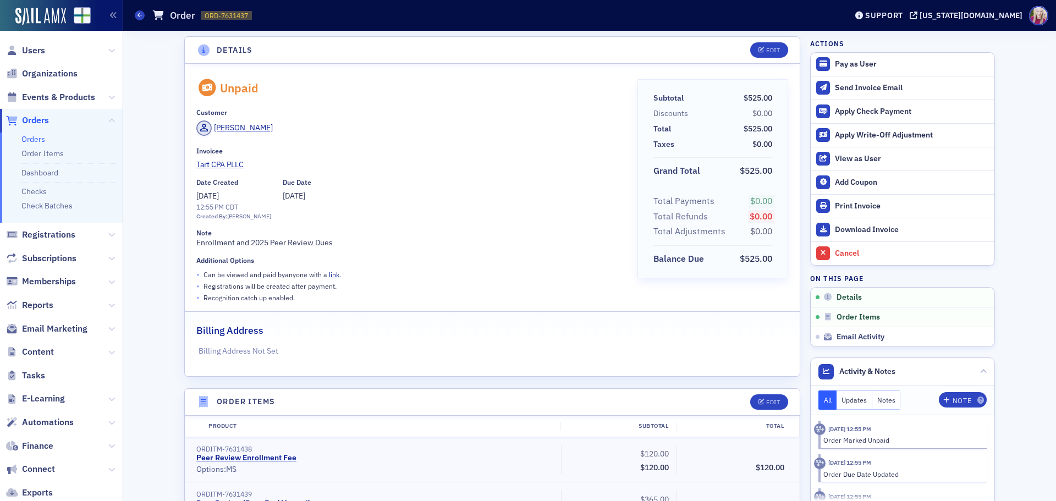
click at [333, 275] on link "link" at bounding box center [334, 274] width 10 height 9
click at [156, 244] on div "Details Edit Unpaid Customer [PERSON_NAME] Invoicee Tart CPA PLLC Date Created …" at bounding box center [589, 420] width 917 height 783
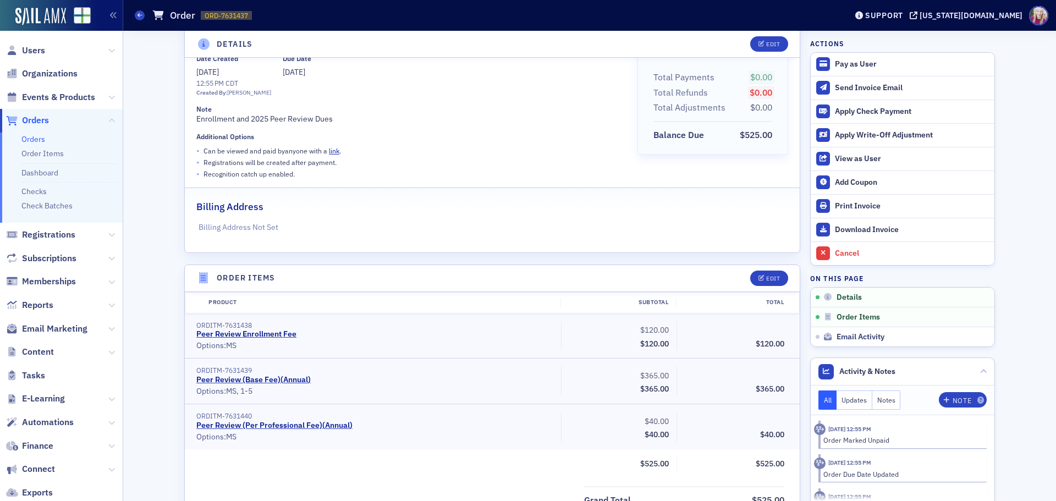
scroll to position [0, 0]
